Goal: Find contact information: Find contact information

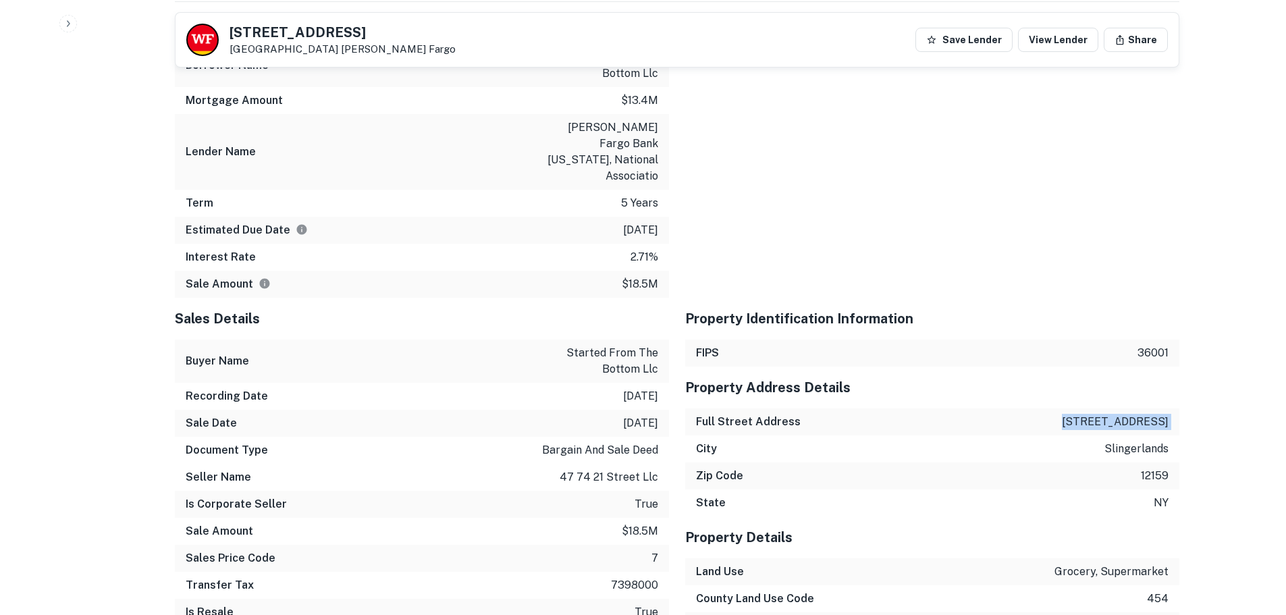
scroll to position [1688, 0]
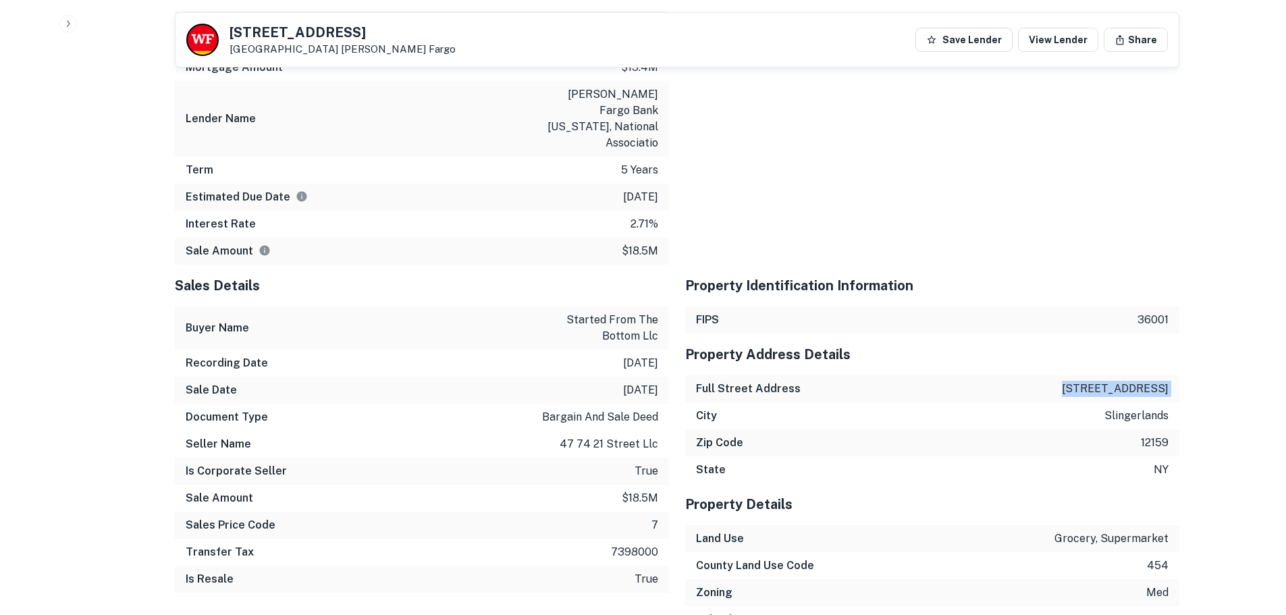
click at [981, 375] on div "Full Street Address 41 vista blvd" at bounding box center [932, 388] width 494 height 27
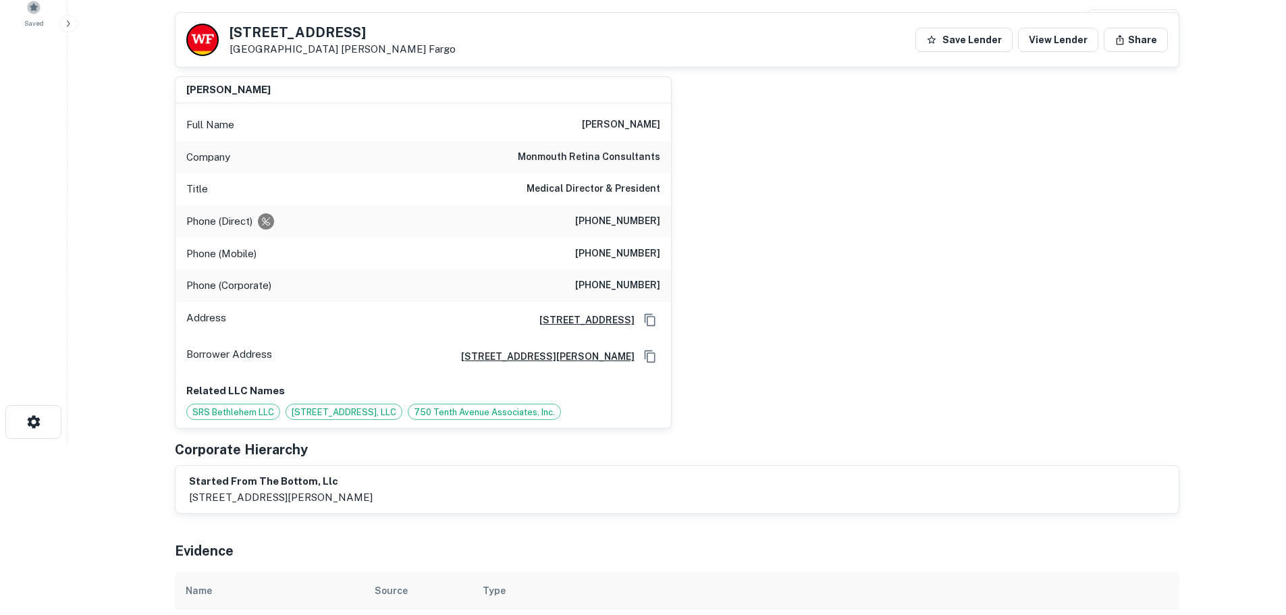
scroll to position [0, 0]
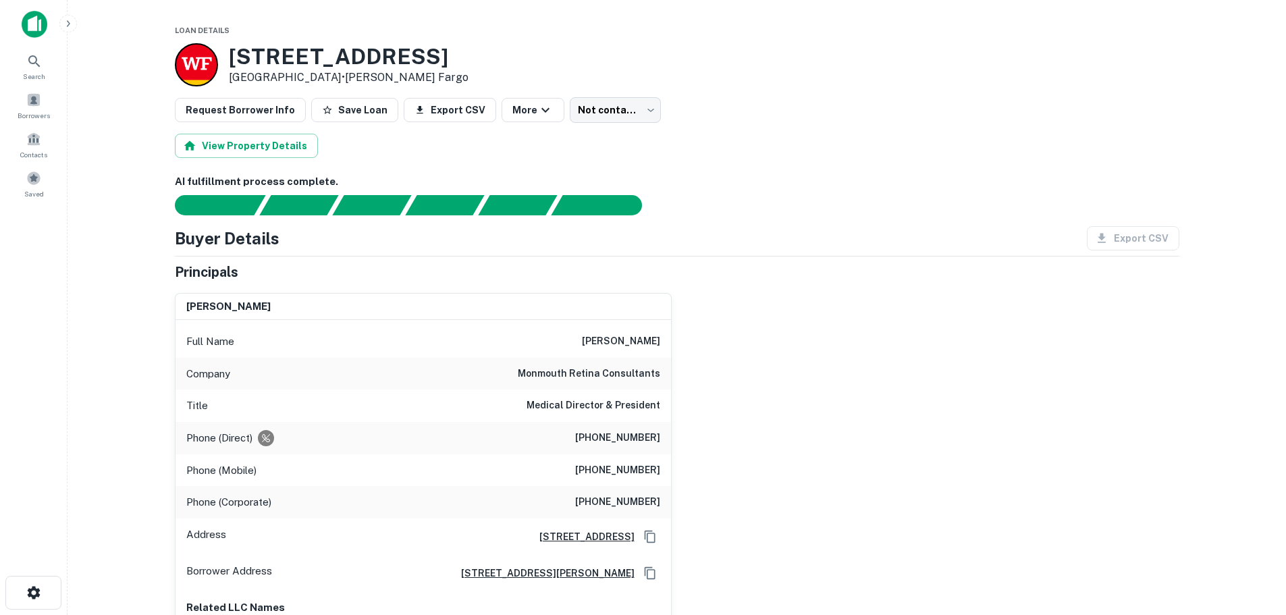
click at [614, 339] on h6 "rupan trikha" at bounding box center [621, 342] width 78 height 16
click at [654, 338] on h6 "rupan trikha" at bounding box center [621, 342] width 78 height 16
copy h6 "rupan trikha"
drag, startPoint x: 585, startPoint y: 434, endPoint x: 663, endPoint y: 444, distance: 79.1
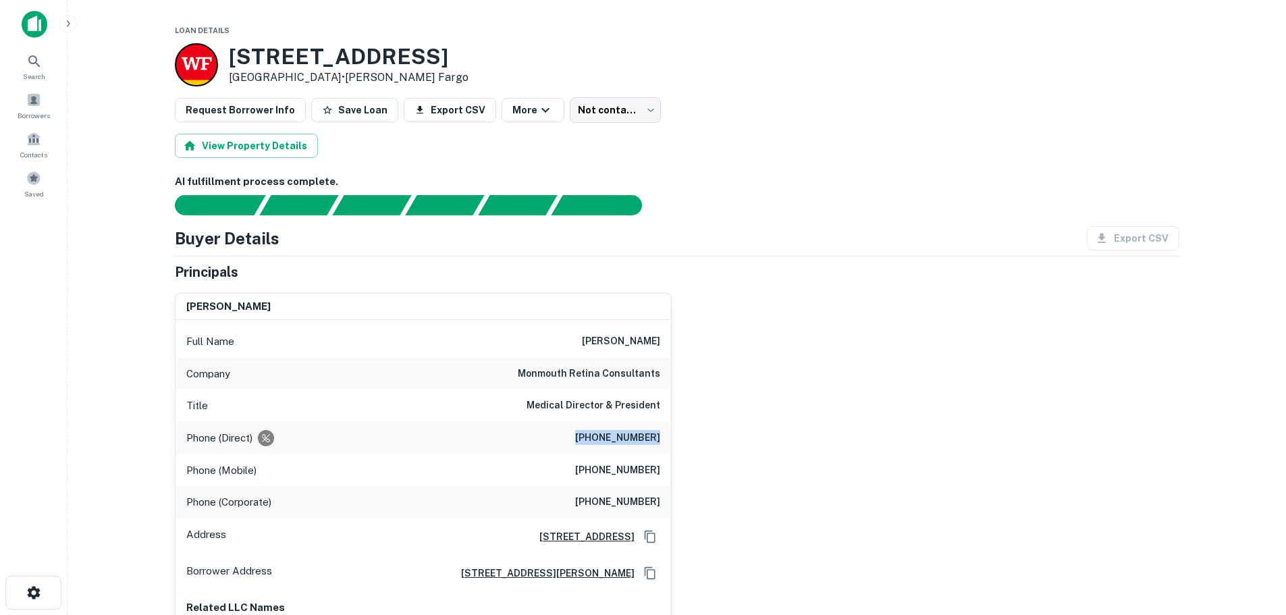
click at [663, 444] on div "Phone (Direct) (732) 341-4566" at bounding box center [424, 438] width 496 height 32
copy h6 "(732) 341-4566"
click at [581, 467] on h6 "(732) 641-3394" at bounding box center [617, 471] width 85 height 16
drag, startPoint x: 579, startPoint y: 470, endPoint x: 671, endPoint y: 473, distance: 92.6
click at [671, 473] on div "rupan trikha Full Name rupan trikha Company monmouth retina consultants Title M…" at bounding box center [423, 469] width 497 height 353
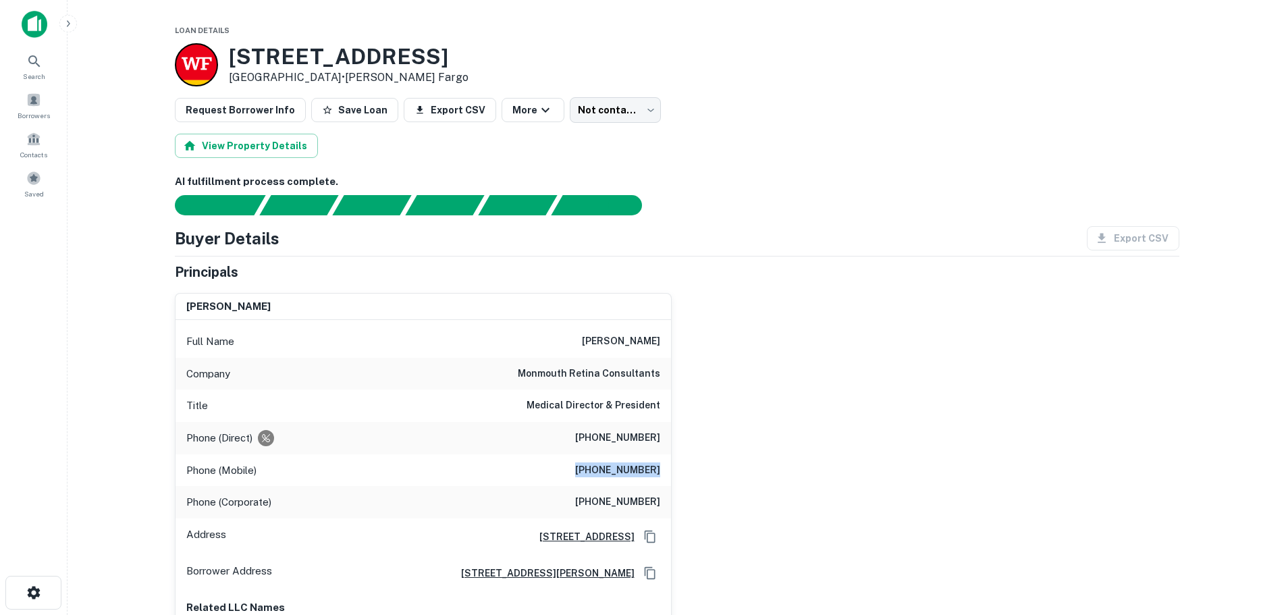
copy h6 "(732) 641-3394"
drag, startPoint x: 582, startPoint y: 498, endPoint x: 668, endPoint y: 498, distance: 85.8
click at [668, 498] on div "Phone (Corporate) (732) 530-7730" at bounding box center [424, 502] width 496 height 32
copy h6 "(732) 530-7730"
click at [771, 80] on div "41 Vista Blvd Slingerlands, NY 12159 • Wells Fargo" at bounding box center [677, 64] width 1005 height 43
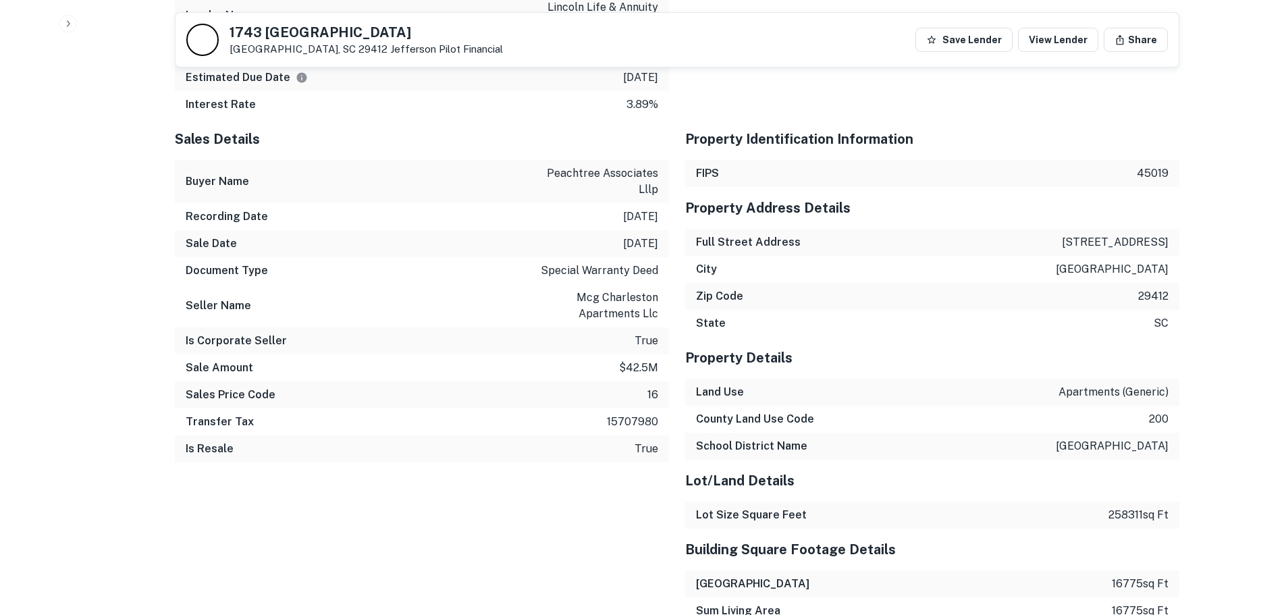
click at [994, 329] on div "State sc" at bounding box center [932, 323] width 494 height 27
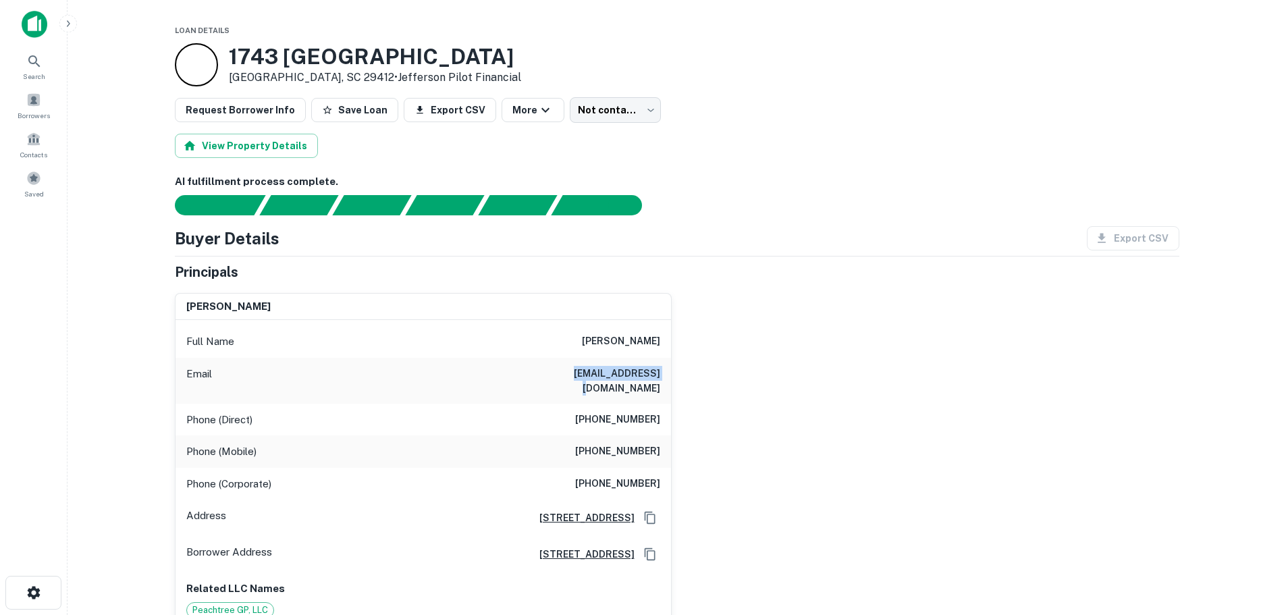
drag, startPoint x: 572, startPoint y: 377, endPoint x: 664, endPoint y: 369, distance: 92.1
click at [664, 369] on div "Email jenmetz5@aol.com" at bounding box center [424, 381] width 496 height 46
copy h6 "jenmetz5@aol.com"
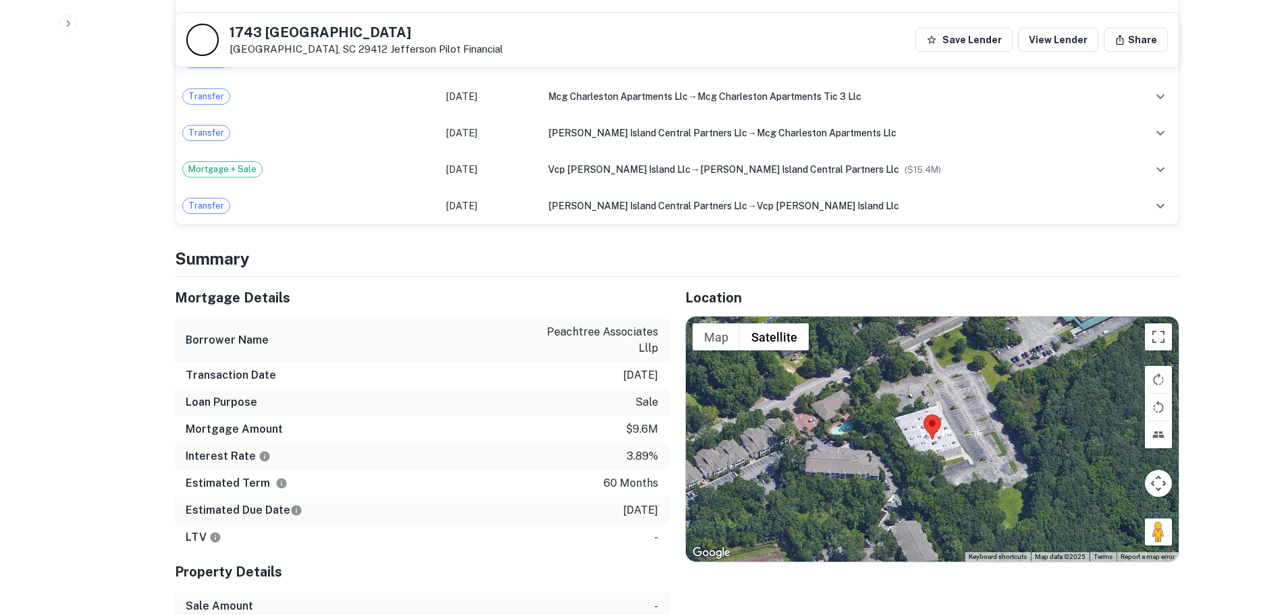
scroll to position [1576, 0]
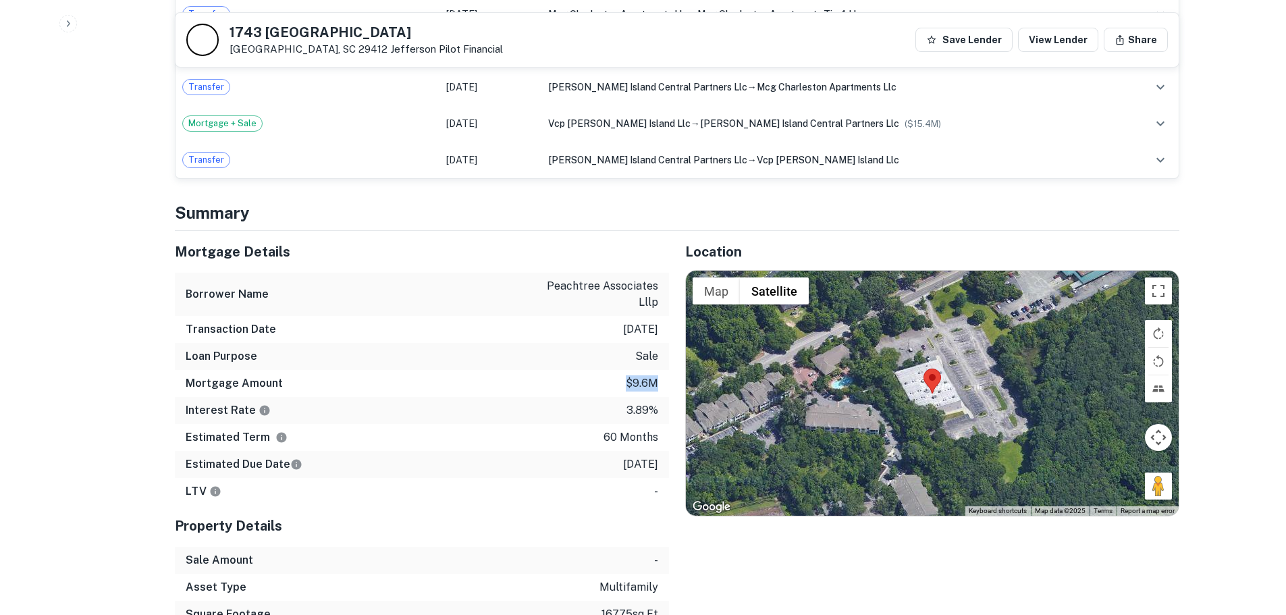
drag, startPoint x: 623, startPoint y: 369, endPoint x: 660, endPoint y: 359, distance: 37.8
click at [660, 370] on div "Mortgage Amount $9.6m" at bounding box center [422, 383] width 494 height 27
click at [559, 370] on div "Mortgage Amount $9.6m" at bounding box center [422, 383] width 494 height 27
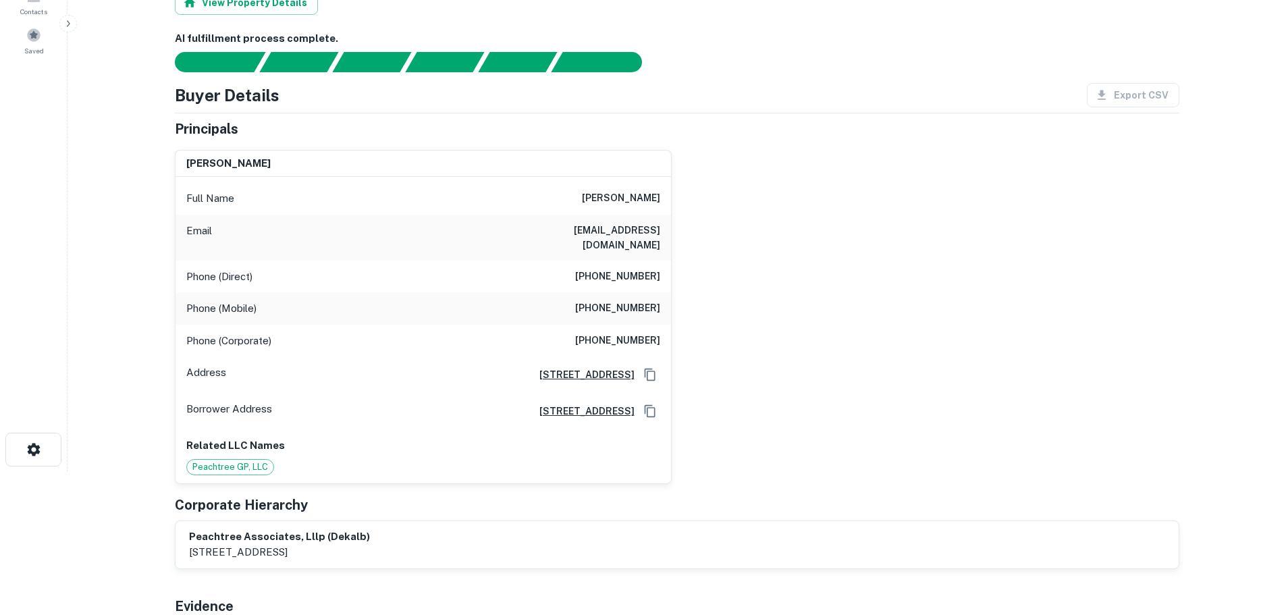
scroll to position [0, 0]
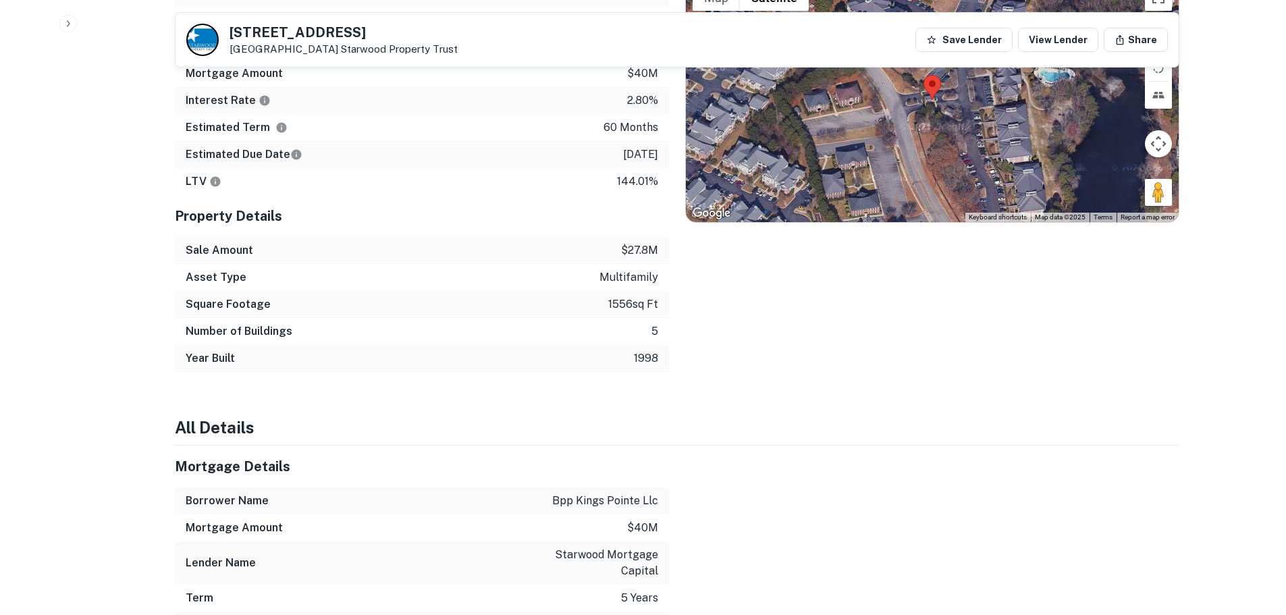
scroll to position [1013, 0]
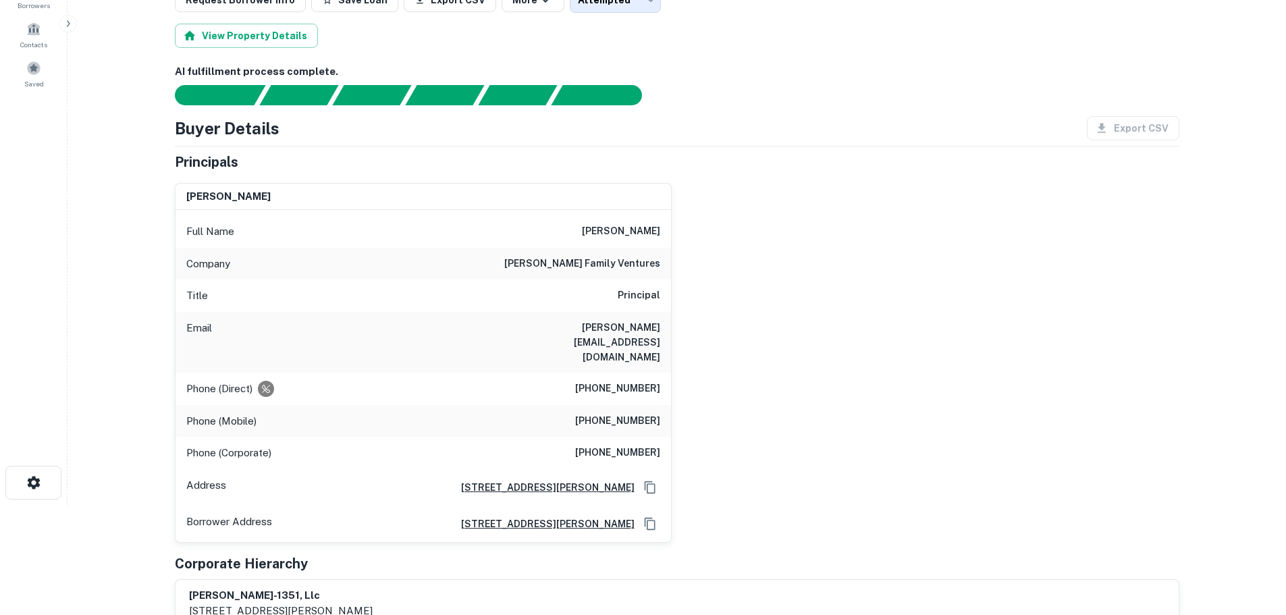
scroll to position [113, 0]
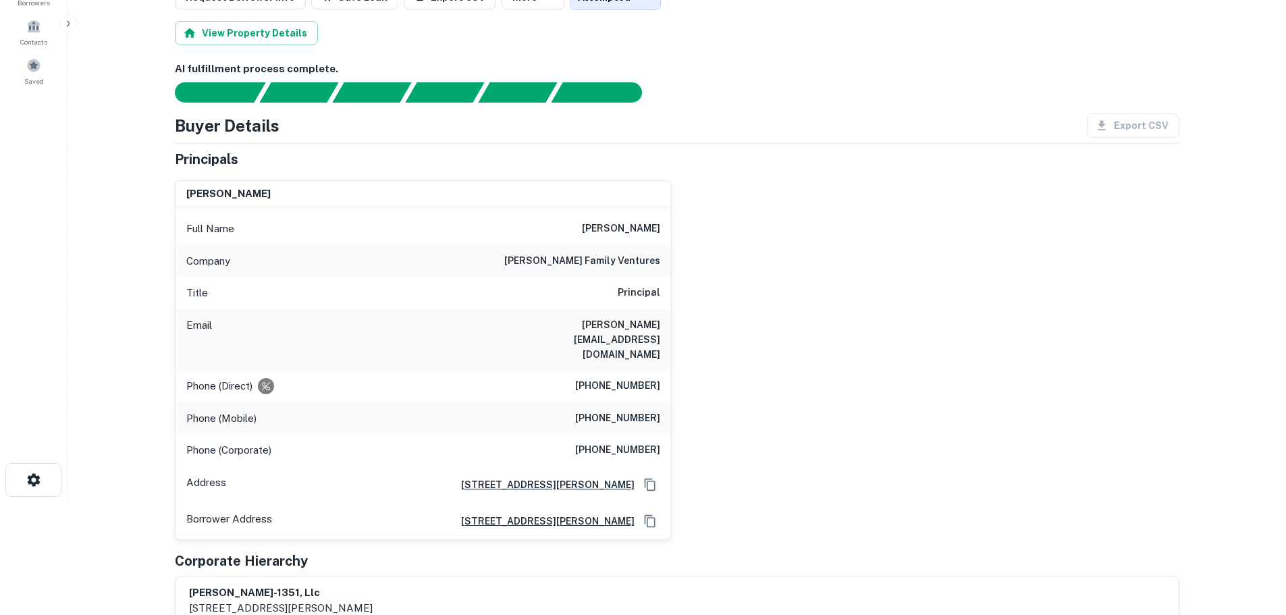
click at [579, 245] on div "Company [PERSON_NAME] family ventures" at bounding box center [424, 261] width 496 height 32
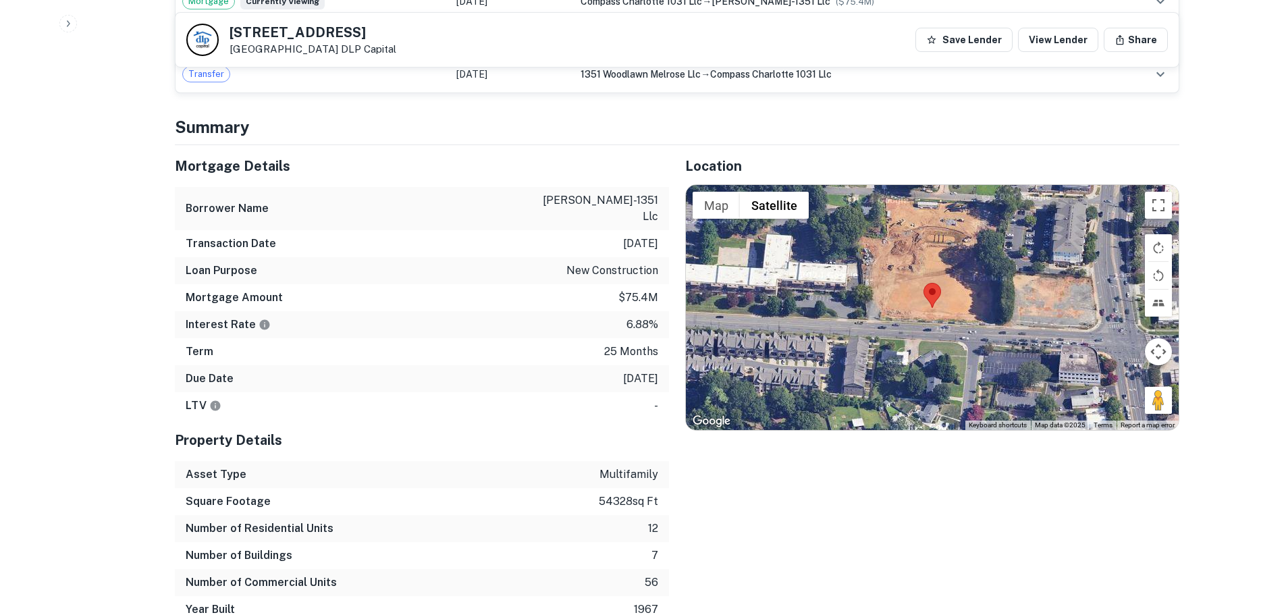
scroll to position [1013, 0]
